Goal: Download file/media

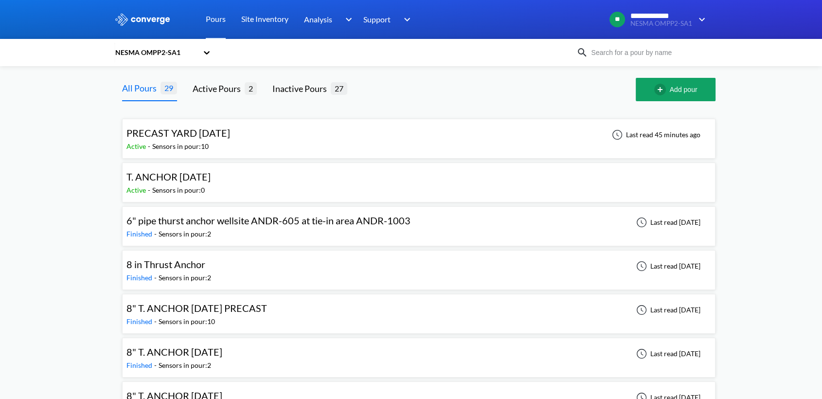
click at [230, 140] on div "PRECAST YARD [DATE]" at bounding box center [179, 133] width 104 height 15
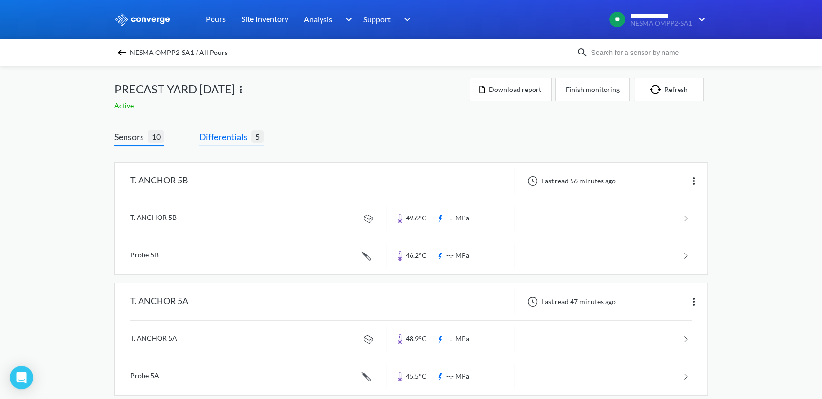
click at [211, 140] on span "Differentials" at bounding box center [226, 137] width 52 height 14
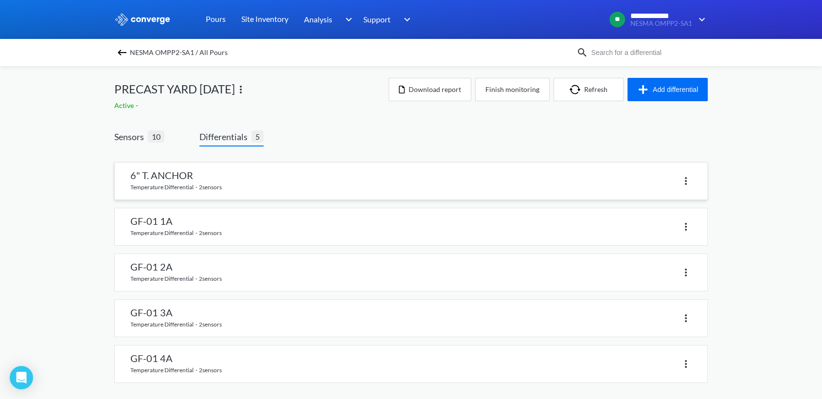
click at [188, 175] on link at bounding box center [411, 181] width 593 height 37
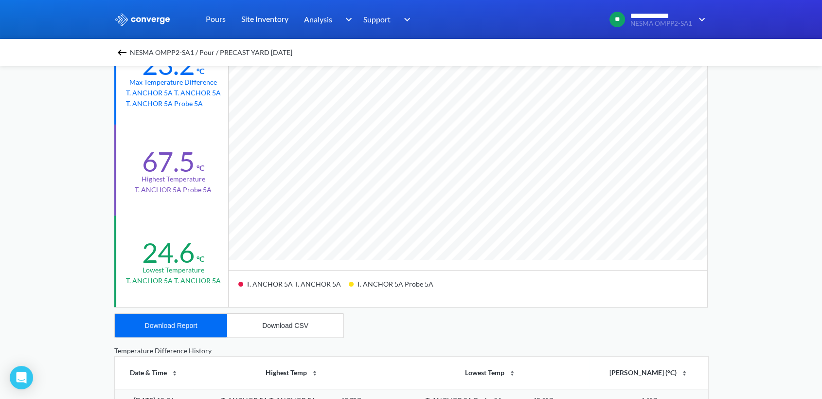
scroll to position [270, 0]
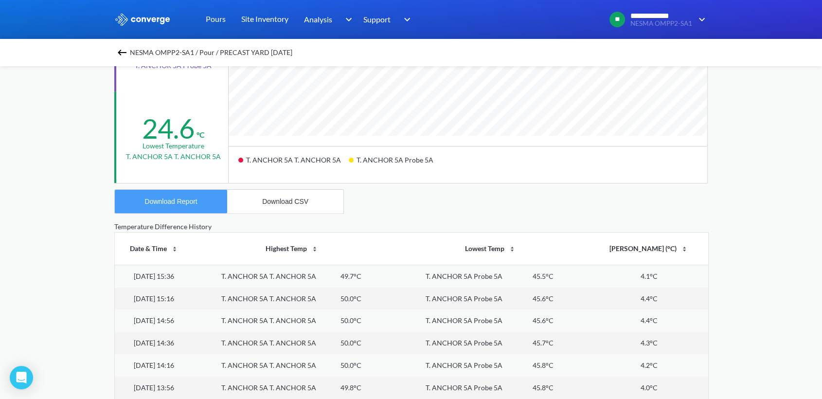
click at [191, 198] on div "Download Report" at bounding box center [171, 202] width 53 height 8
click at [254, 202] on button "Download CSV" at bounding box center [285, 201] width 116 height 23
click at [127, 50] on img at bounding box center [122, 53] width 12 height 12
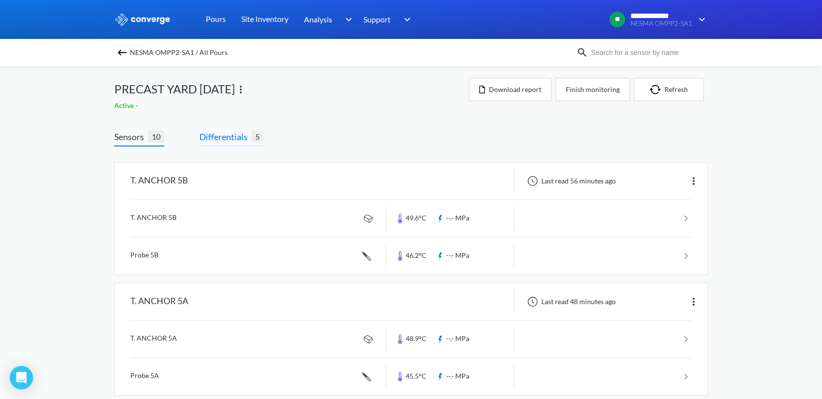
click at [229, 139] on span "Differentials" at bounding box center [226, 137] width 52 height 14
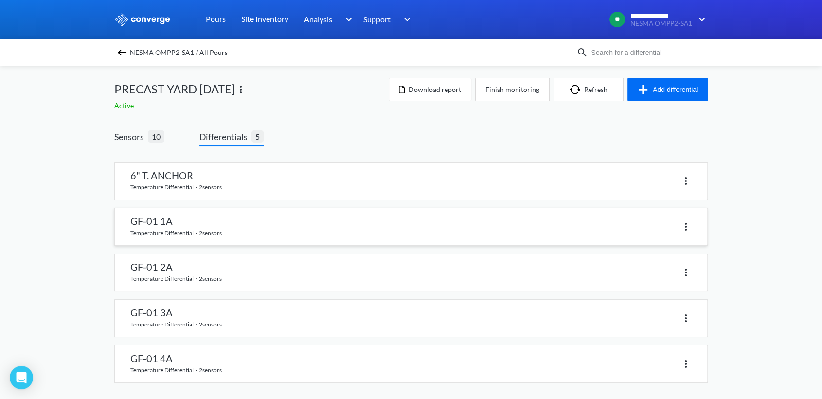
click at [166, 225] on link at bounding box center [411, 226] width 593 height 37
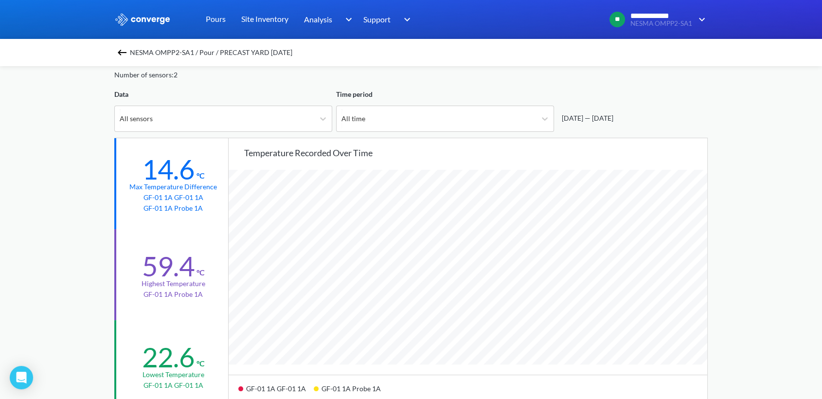
scroll to position [108, 0]
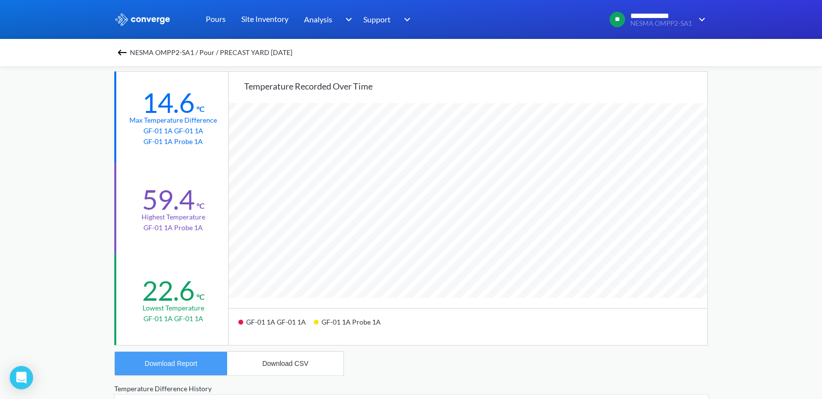
click at [185, 363] on div "Download Report" at bounding box center [171, 364] width 53 height 8
click at [264, 360] on div "Download CSV" at bounding box center [285, 364] width 46 height 8
click at [127, 49] on img at bounding box center [122, 53] width 12 height 12
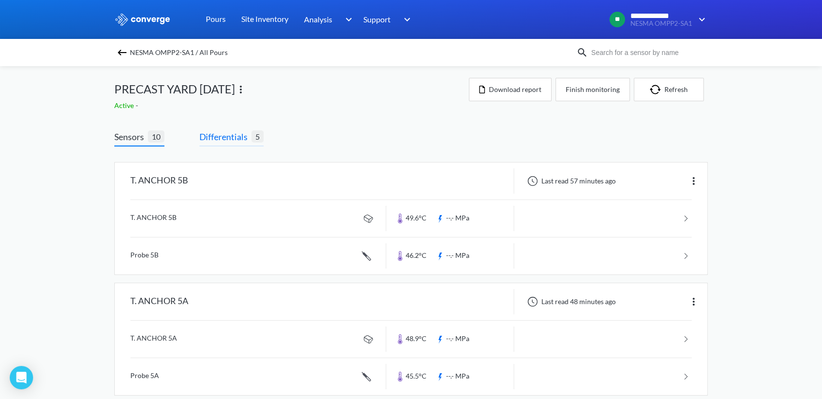
click at [231, 136] on span "Differentials" at bounding box center [226, 137] width 52 height 14
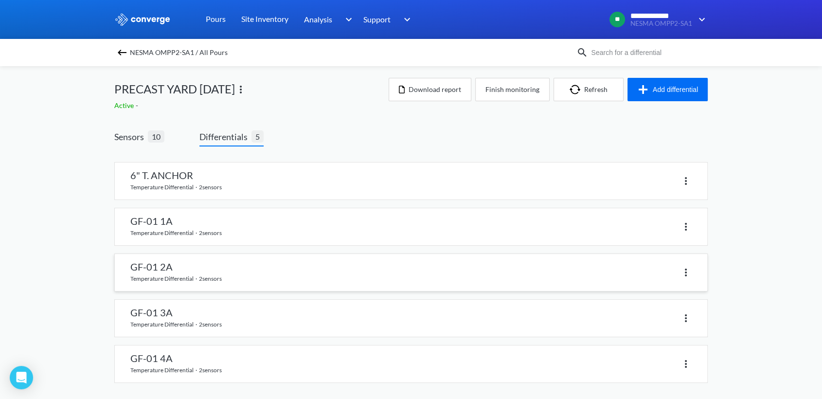
click at [173, 272] on link at bounding box center [411, 272] width 593 height 37
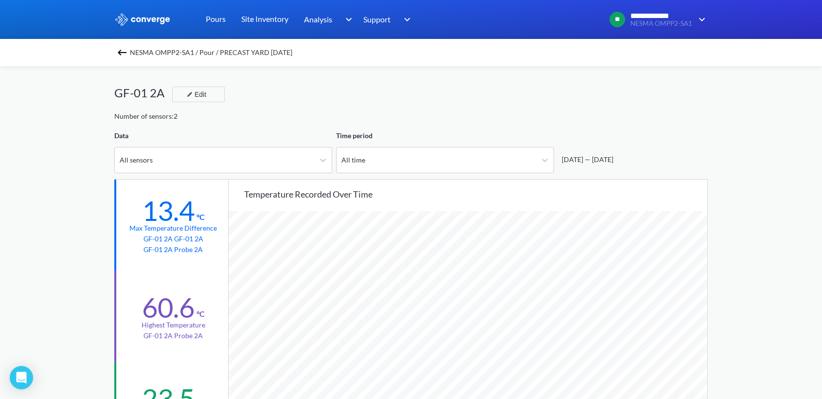
scroll to position [162, 0]
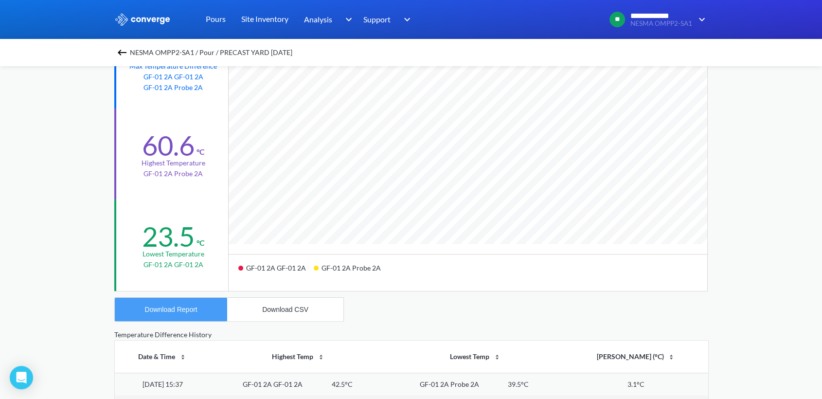
click at [177, 308] on div "Download Report" at bounding box center [171, 310] width 53 height 8
click at [278, 310] on div "Download CSV" at bounding box center [285, 310] width 46 height 8
click at [121, 52] on img at bounding box center [122, 53] width 12 height 12
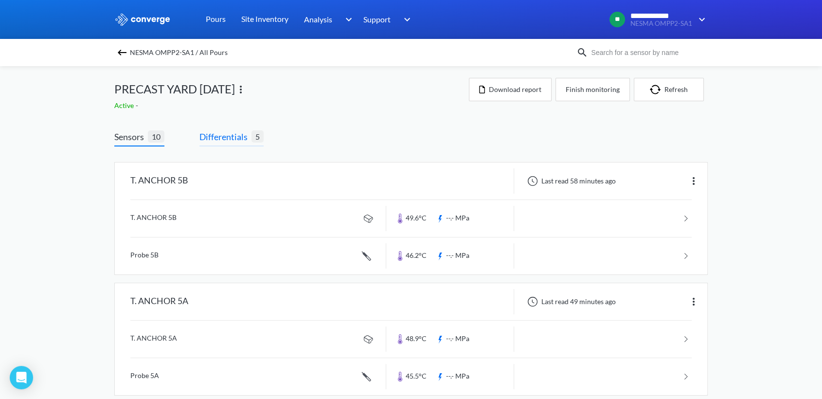
click at [228, 134] on span "Differentials" at bounding box center [226, 137] width 52 height 14
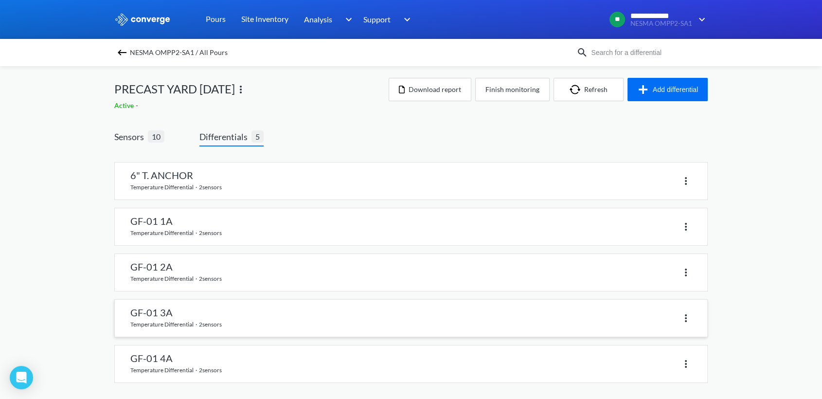
click at [158, 314] on link at bounding box center [411, 318] width 593 height 37
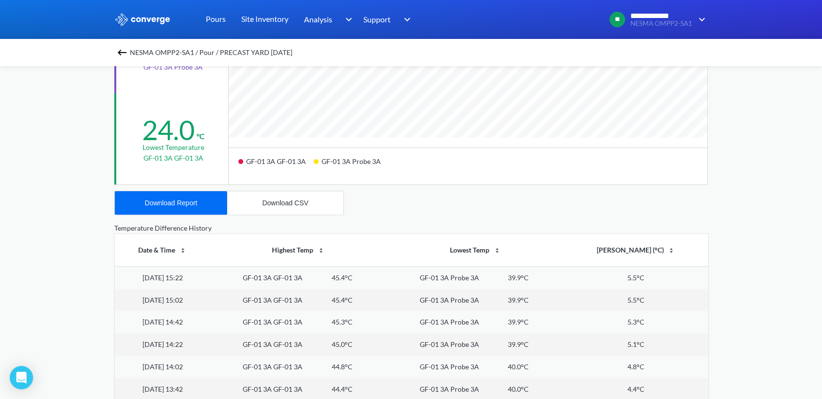
scroll to position [324, 0]
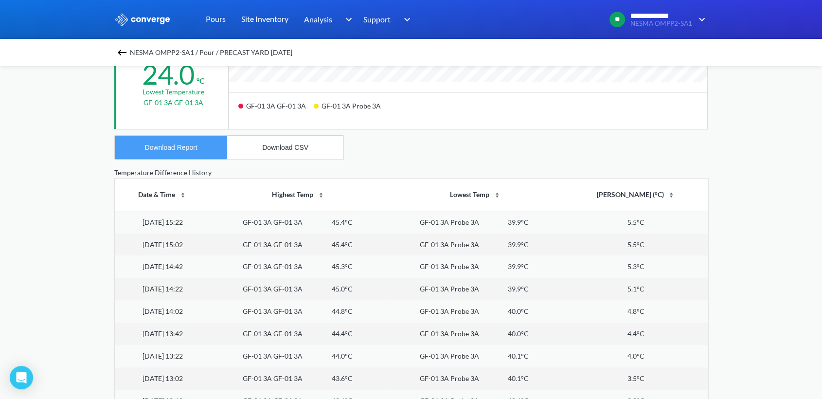
click at [184, 145] on div "Download Report" at bounding box center [171, 148] width 53 height 8
click at [286, 140] on button "Download CSV" at bounding box center [285, 147] width 116 height 23
click at [121, 53] on img at bounding box center [122, 53] width 12 height 12
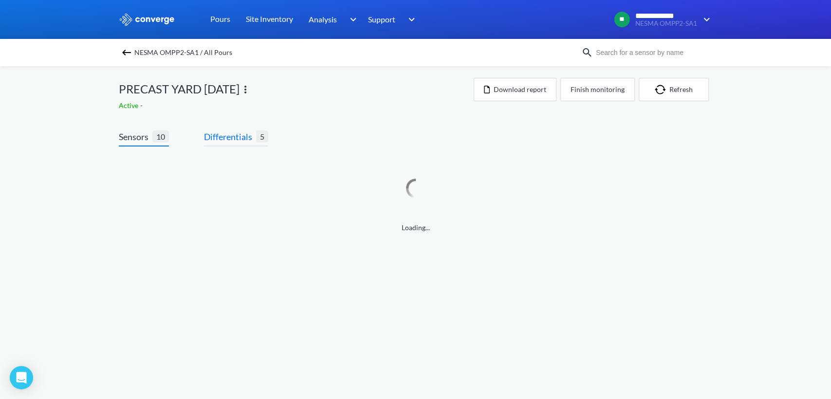
click at [205, 130] on span "Differentials" at bounding box center [230, 137] width 52 height 14
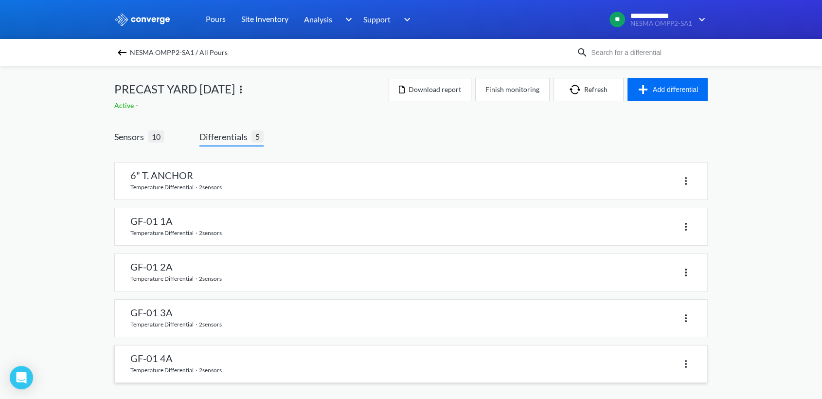
click at [174, 361] on link at bounding box center [411, 363] width 593 height 37
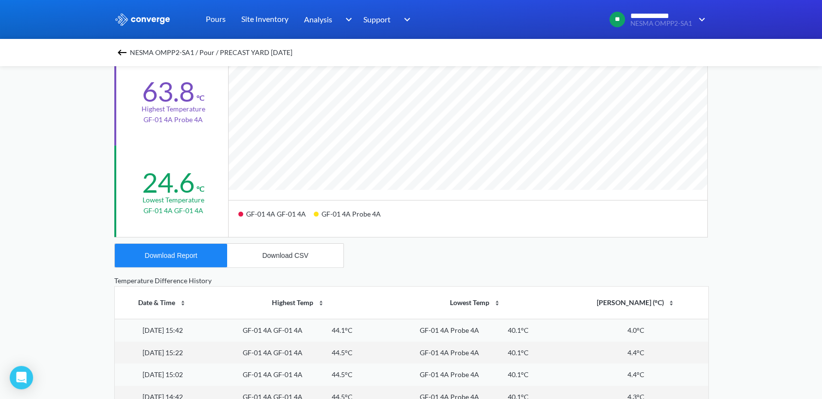
scroll to position [815, 822]
click at [175, 256] on div "Download Report" at bounding box center [171, 256] width 53 height 8
click at [272, 254] on div "Download CSV" at bounding box center [285, 256] width 46 height 8
